Goal: Information Seeking & Learning: Learn about a topic

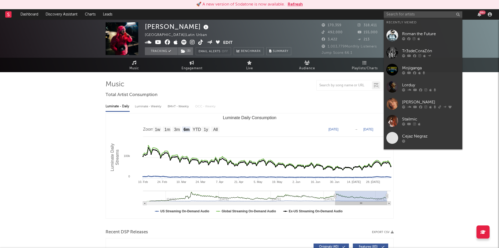
select select "6m"
click at [418, 14] on input "text" at bounding box center [423, 14] width 79 height 7
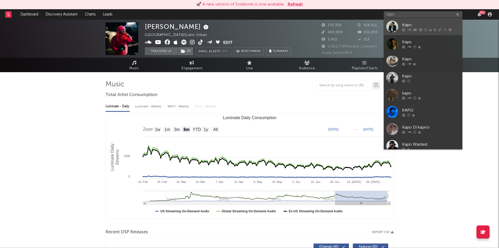
type input "kapo"
click at [410, 26] on div "Kapo" at bounding box center [431, 25] width 58 height 6
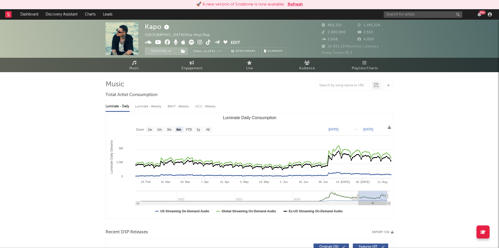
click at [206, 130] on text "All" at bounding box center [207, 130] width 3 height 4
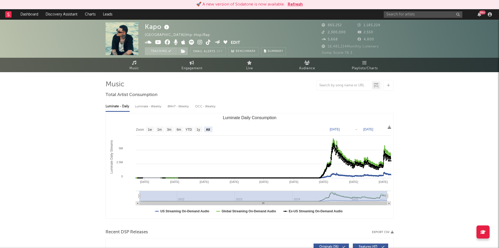
select select "All"
type input "[DATE]"
click at [410, 14] on input "text" at bounding box center [423, 14] width 79 height 7
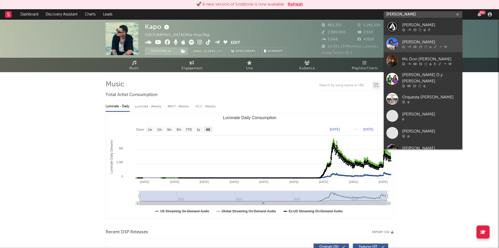
type input "[PERSON_NAME]"
click at [413, 38] on link "[PERSON_NAME]" at bounding box center [423, 43] width 79 height 17
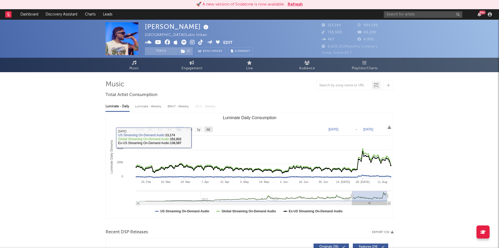
click at [208, 128] on text "All" at bounding box center [207, 130] width 3 height 4
select select "All"
type input "[DATE]"
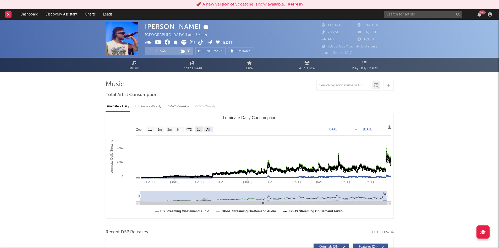
click at [198, 130] on text "1y" at bounding box center [198, 130] width 3 height 4
select select "1y"
type input "[DATE]"
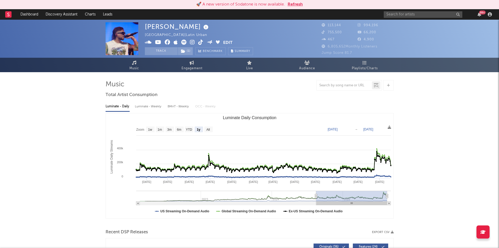
click at [461, 38] on div "[PERSON_NAME] Colombia | Latin Urban Edit Track ( 1 ) Benchmark Summary 113,144…" at bounding box center [249, 39] width 499 height 38
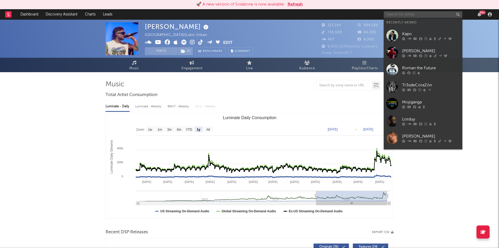
click at [399, 13] on input "text" at bounding box center [423, 14] width 79 height 7
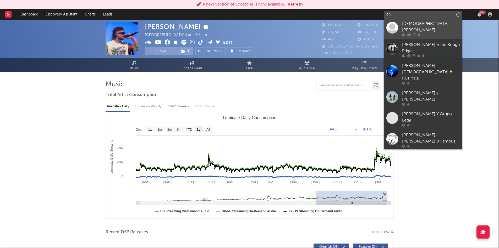
type input "c"
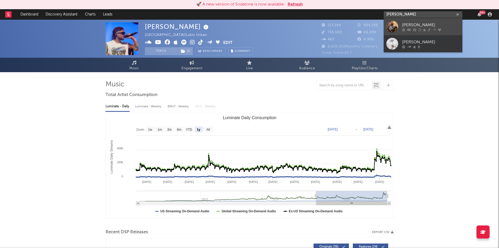
type input "[PERSON_NAME]"
click at [413, 20] on link "[PERSON_NAME]" at bounding box center [423, 26] width 79 height 17
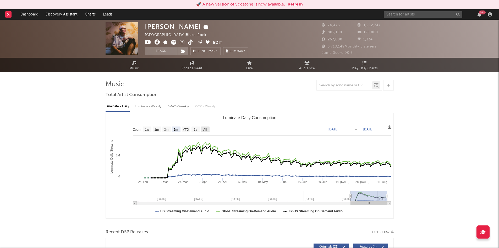
click at [206, 131] on text "All" at bounding box center [204, 130] width 3 height 4
select select "All"
type input "[DATE]"
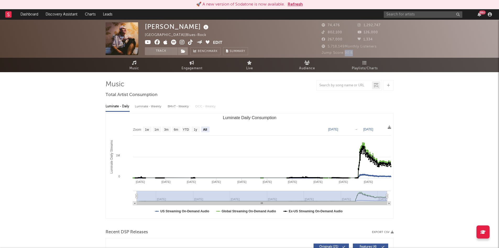
drag, startPoint x: 355, startPoint y: 51, endPoint x: 345, endPoint y: 53, distance: 10.6
click at [345, 53] on div "Jump Score: 90.6" at bounding box center [358, 53] width 72 height 6
click at [398, 12] on input "text" at bounding box center [423, 14] width 79 height 7
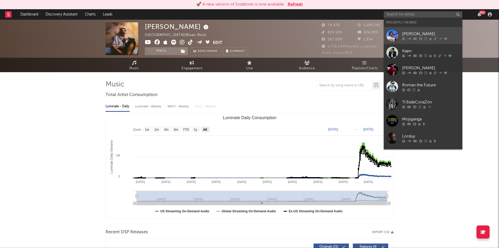
click at [405, 29] on link "[PERSON_NAME]" at bounding box center [423, 35] width 79 height 17
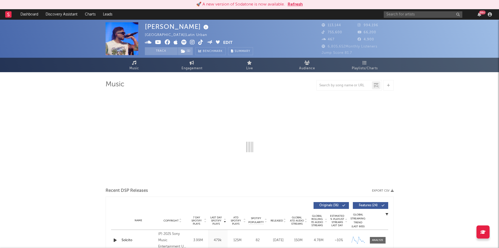
drag, startPoint x: 411, startPoint y: 53, endPoint x: 357, endPoint y: 51, distance: 54.8
click at [358, 51] on div "Jump Score: 81.7" at bounding box center [358, 53] width 72 height 6
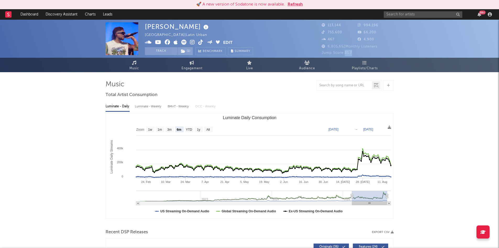
drag, startPoint x: 353, startPoint y: 53, endPoint x: 346, endPoint y: 53, distance: 7.3
click at [346, 53] on div "Jump Score: 81.7" at bounding box center [358, 53] width 72 height 6
click at [212, 130] on rect "Luminate Daily Consumption" at bounding box center [208, 129] width 8 height 6
select select "All"
type input "[DATE]"
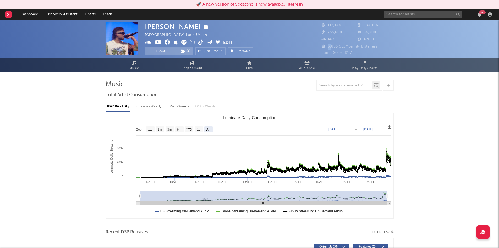
drag, startPoint x: 331, startPoint y: 46, endPoint x: 327, endPoint y: 46, distance: 3.7
click at [327, 46] on span "6,805,652 Monthly Listeners" at bounding box center [350, 46] width 56 height 3
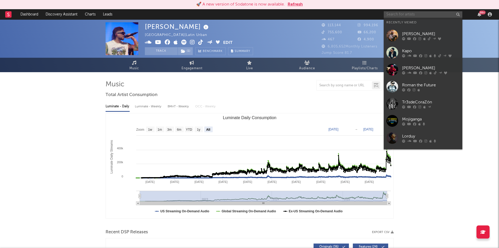
click at [427, 15] on input "text" at bounding box center [423, 14] width 79 height 7
click at [433, 133] on div "Lorduy" at bounding box center [431, 136] width 58 height 6
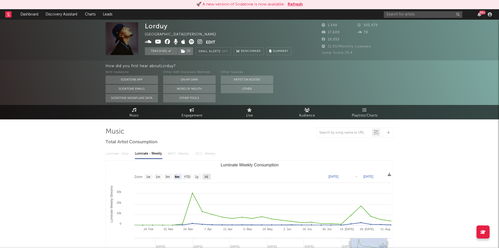
click at [205, 177] on text "All" at bounding box center [205, 177] width 3 height 4
select select "All"
type input "[DATE]"
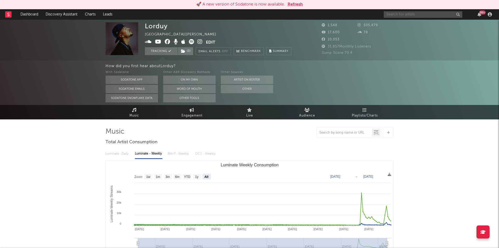
click at [399, 15] on input "text" at bounding box center [423, 14] width 79 height 7
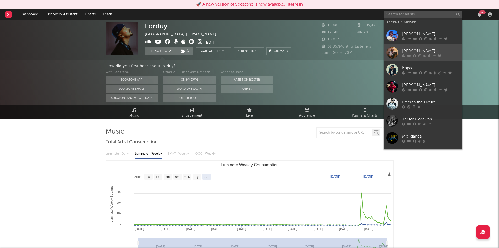
click at [406, 49] on div "[PERSON_NAME]" at bounding box center [431, 51] width 58 height 6
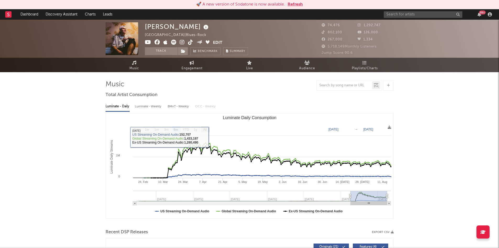
click at [206, 129] on text "All" at bounding box center [204, 130] width 3 height 4
select select "All"
type input "[DATE]"
